Goal: Navigation & Orientation: Find specific page/section

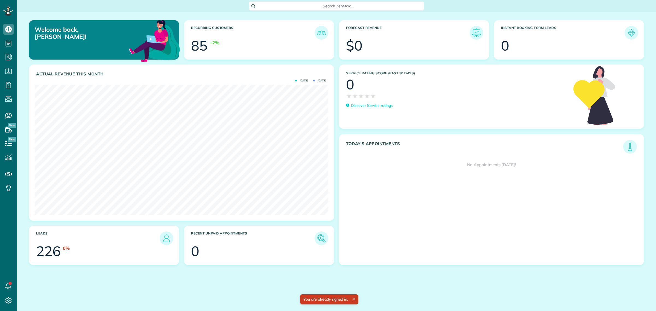
scroll to position [130, 293]
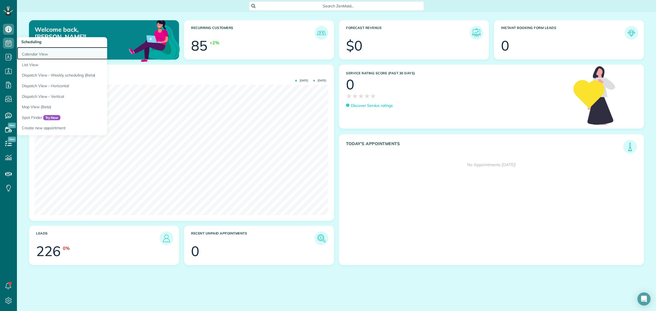
click at [35, 52] on link "Calendar View" at bounding box center [85, 53] width 137 height 13
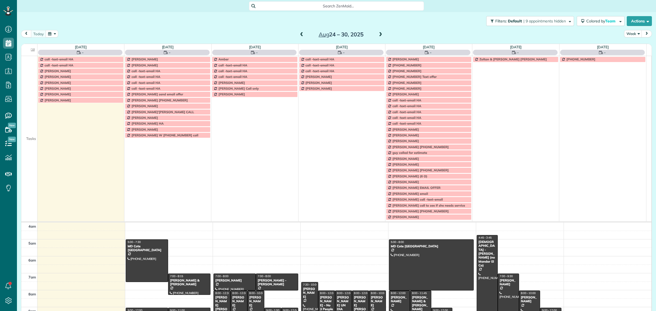
scroll to position [23, 0]
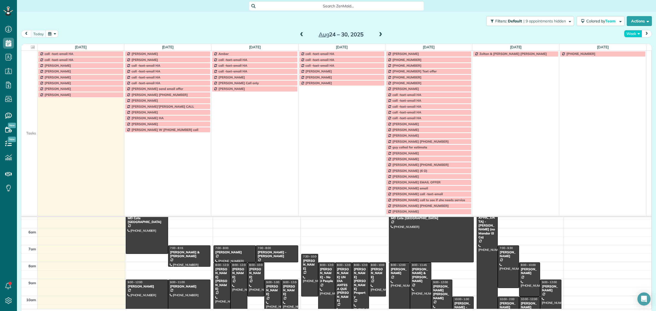
click at [631, 33] on button "Week" at bounding box center [633, 33] width 18 height 7
click at [626, 46] on link "Day" at bounding box center [645, 46] width 43 height 11
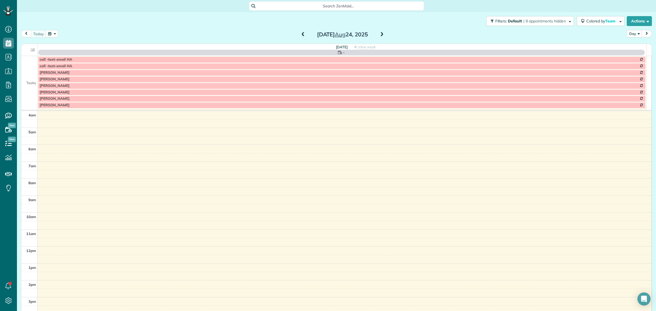
scroll to position [51, 0]
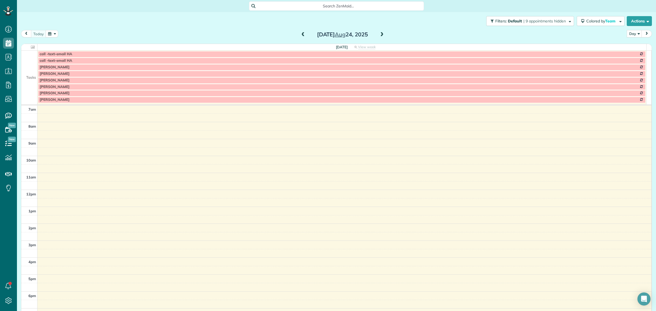
click at [379, 33] on span at bounding box center [382, 34] width 6 height 5
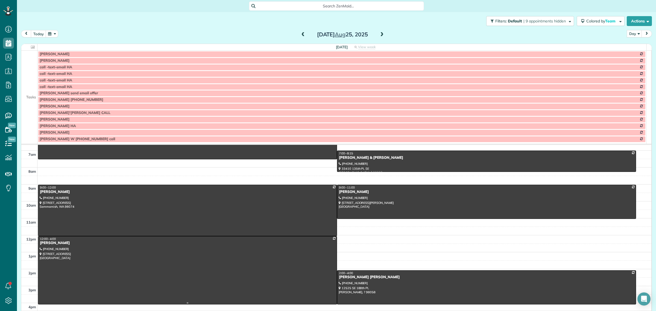
scroll to position [0, 0]
